Goal: Navigation & Orientation: Go to known website

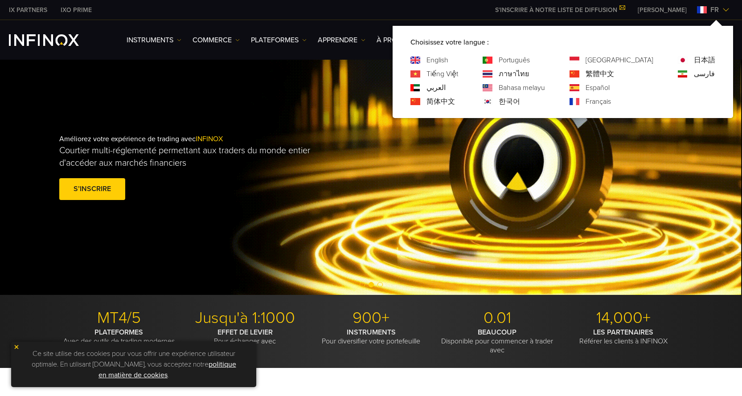
click at [530, 58] on link "Português" at bounding box center [514, 60] width 31 height 11
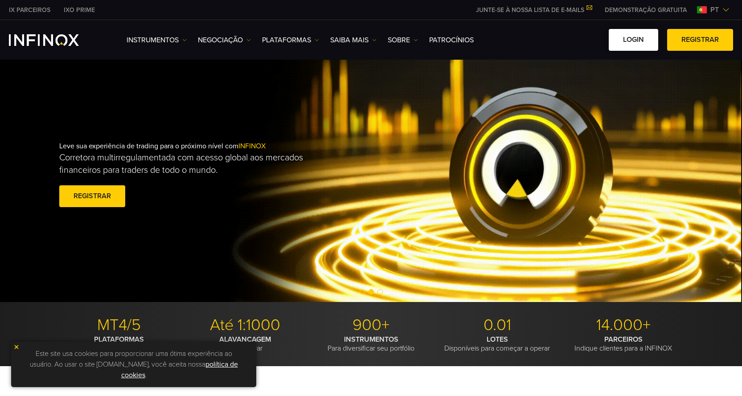
click at [619, 33] on link "Login" at bounding box center [633, 40] width 49 height 22
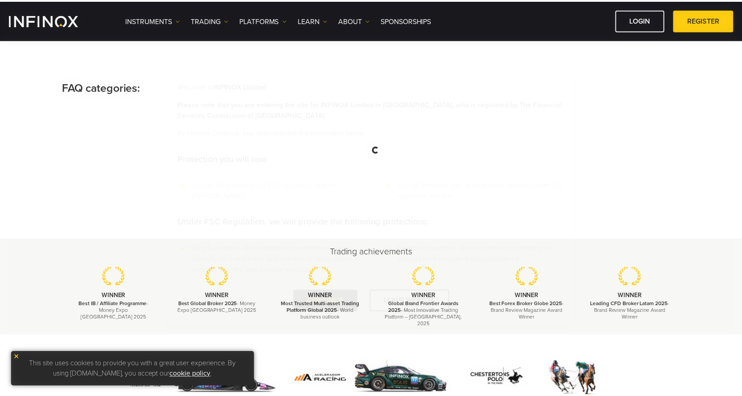
scroll to position [178, 0]
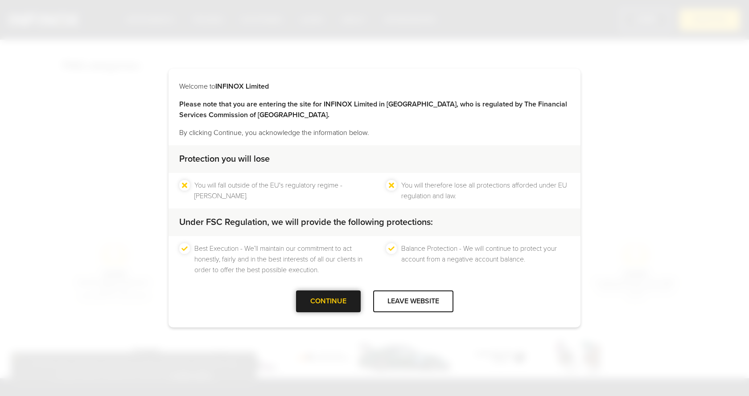
click at [336, 293] on div "CONTINUE" at bounding box center [328, 302] width 65 height 22
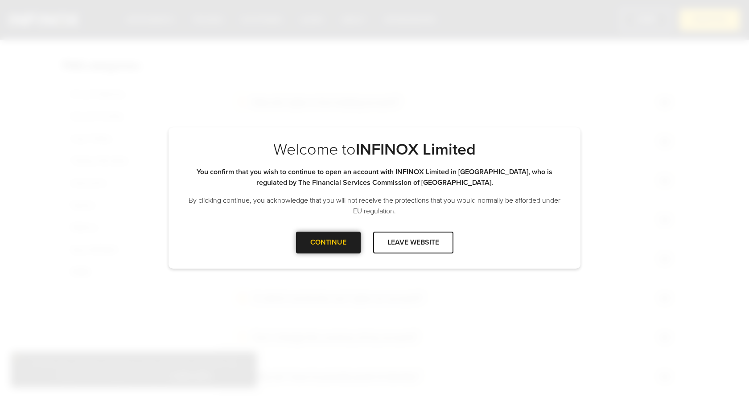
click at [345, 238] on div "CONTINUE" at bounding box center [328, 243] width 65 height 22
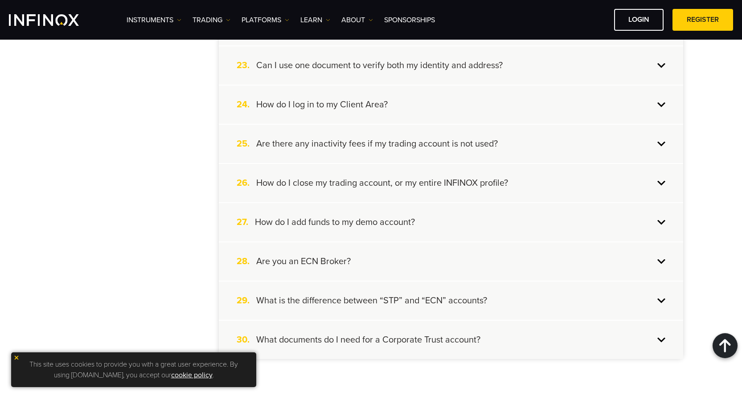
scroll to position [1114, 0]
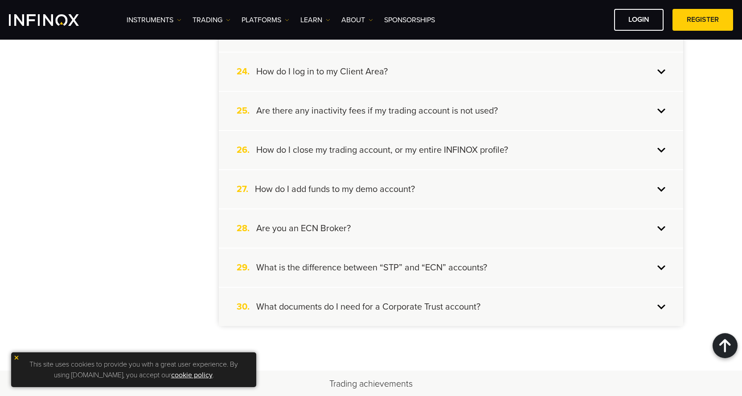
click at [62, 16] on img "INFINOX Logo" at bounding box center [44, 20] width 70 height 12
